Goal: Find specific page/section: Find specific page/section

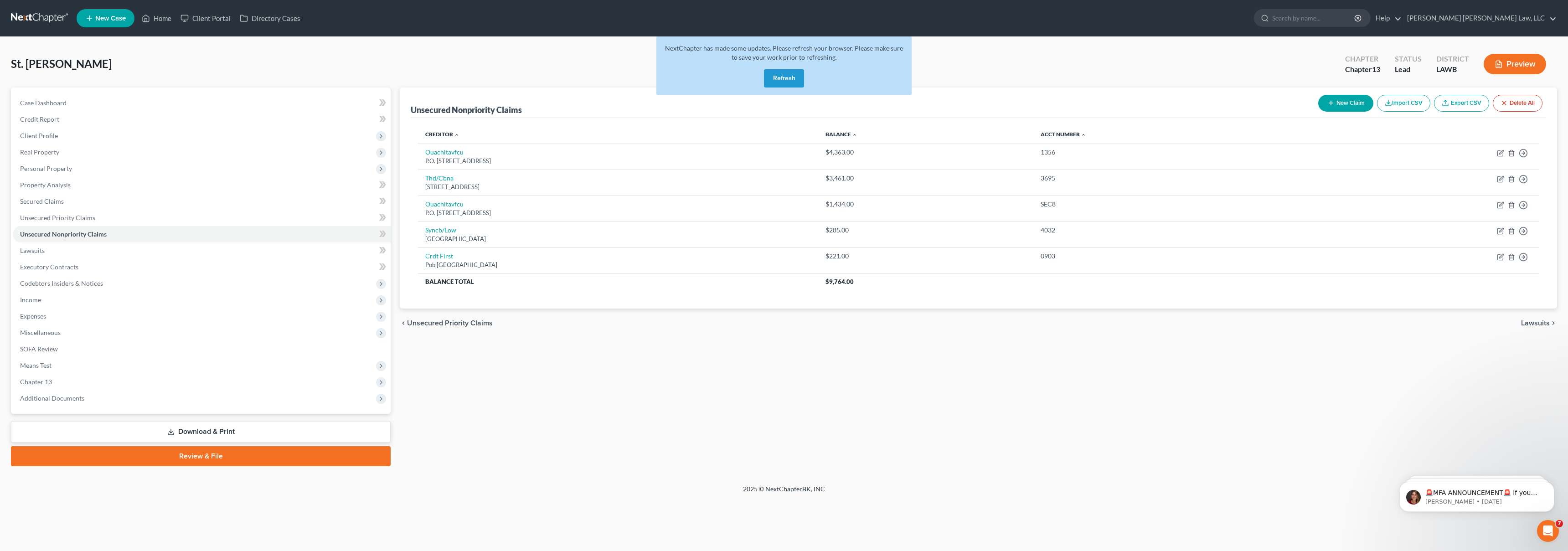
click at [26, 23] on link at bounding box center [40, 18] width 58 height 16
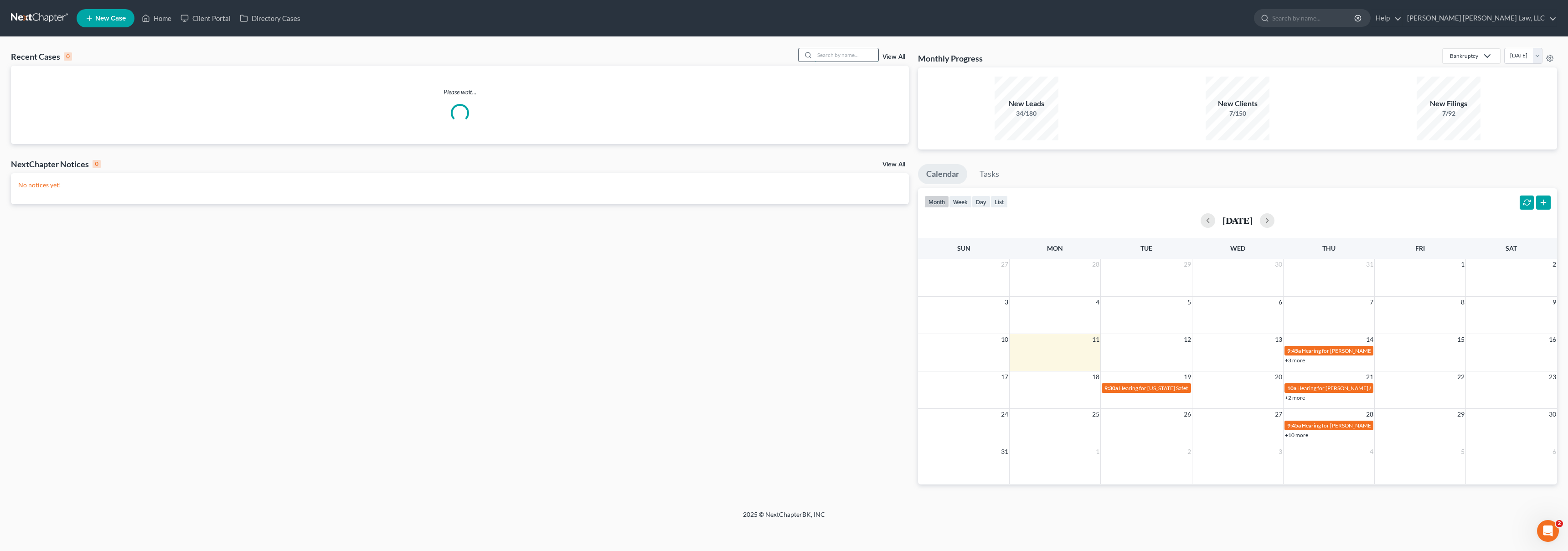
click at [864, 57] on input "search" at bounding box center [846, 55] width 64 height 13
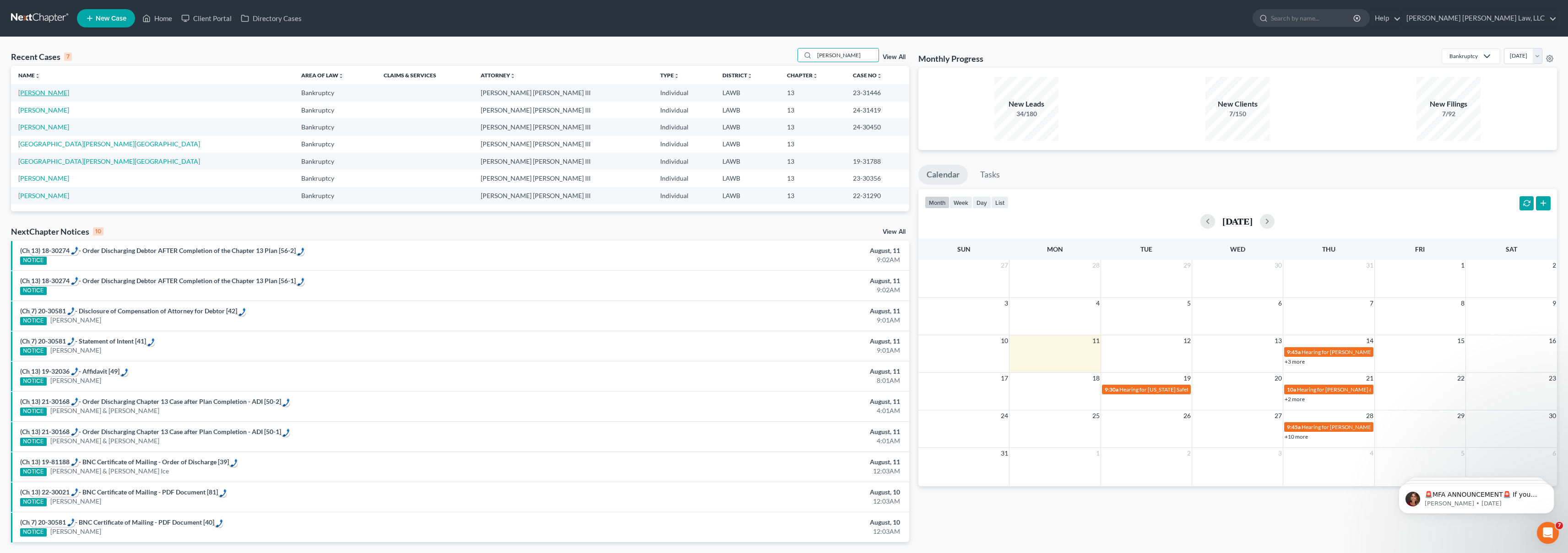
type input "[PERSON_NAME]"
click at [67, 95] on link "[PERSON_NAME]" at bounding box center [43, 92] width 51 height 8
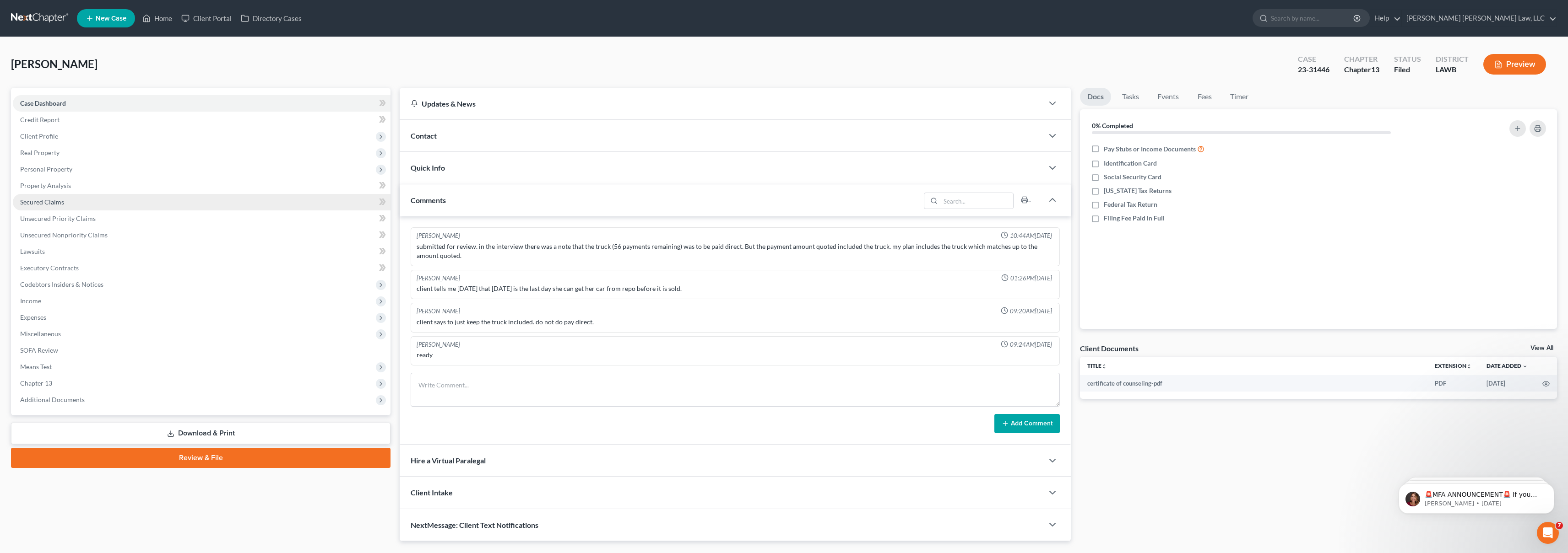
click at [76, 201] on link "Secured Claims" at bounding box center [202, 202] width 378 height 16
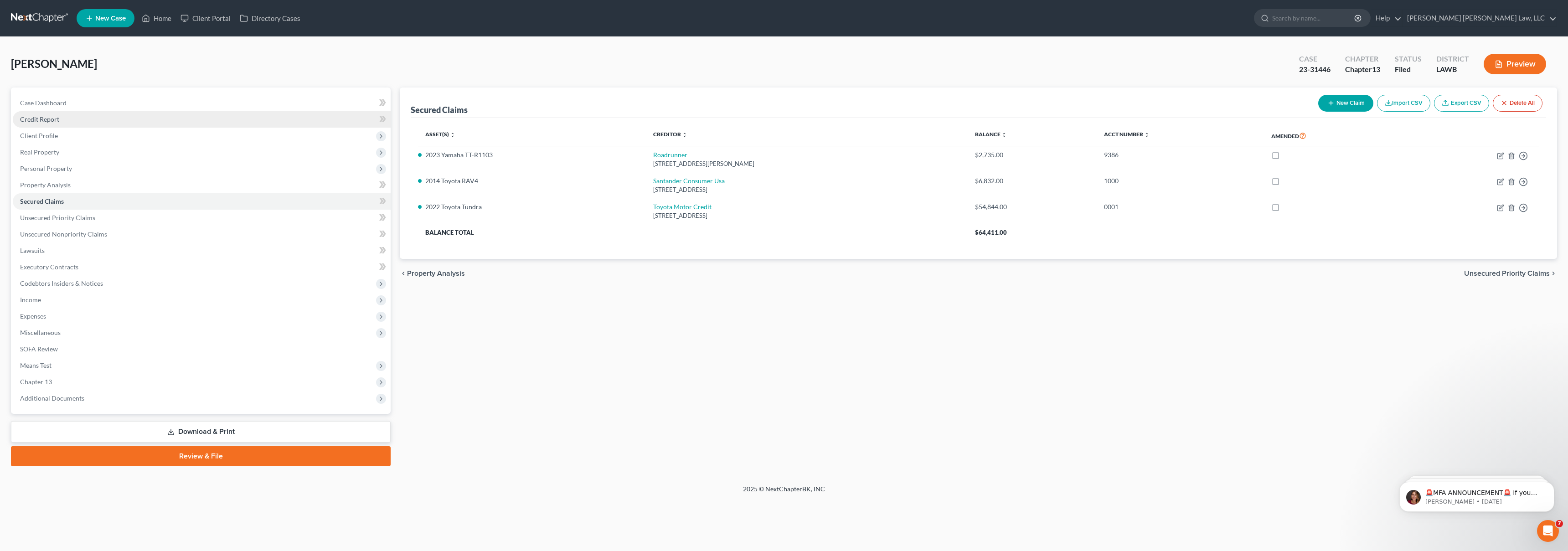
click at [54, 119] on span "Credit Report" at bounding box center [40, 119] width 39 height 8
